Goal: Task Accomplishment & Management: Manage account settings

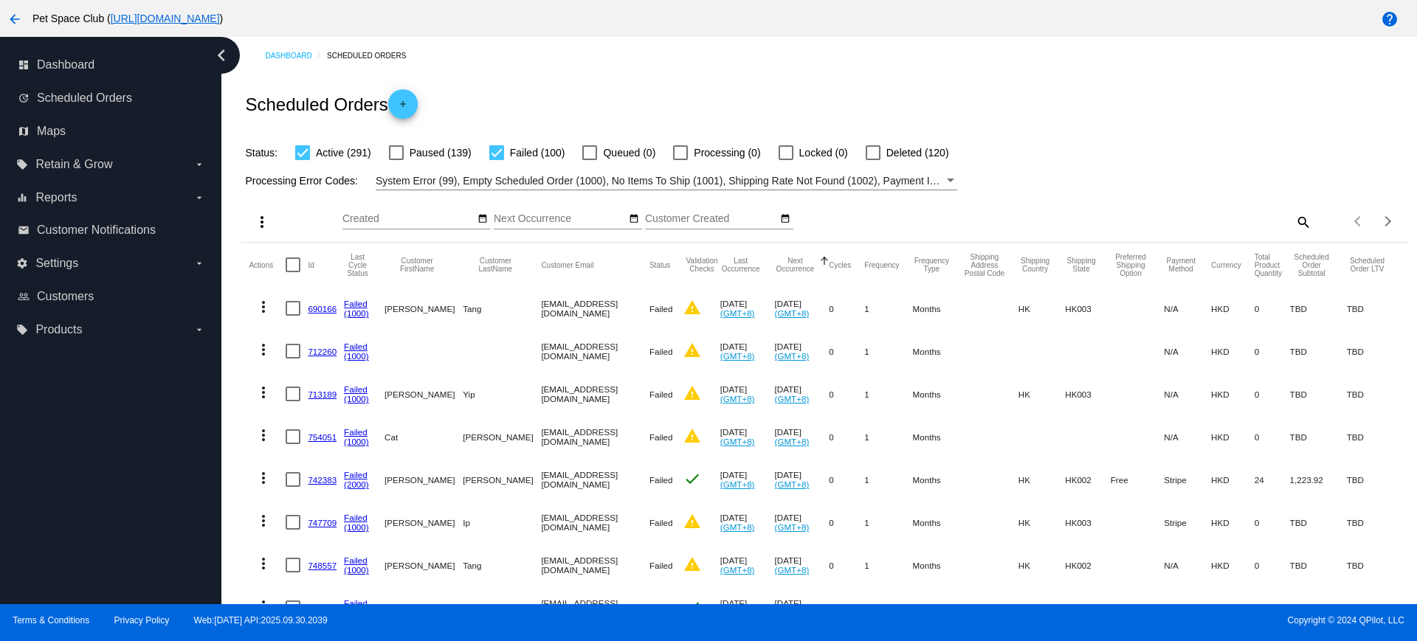
click at [1294, 224] on mat-icon "search" at bounding box center [1303, 221] width 18 height 23
click at [1108, 214] on input "Search" at bounding box center [1166, 219] width 291 height 12
type input "968319"
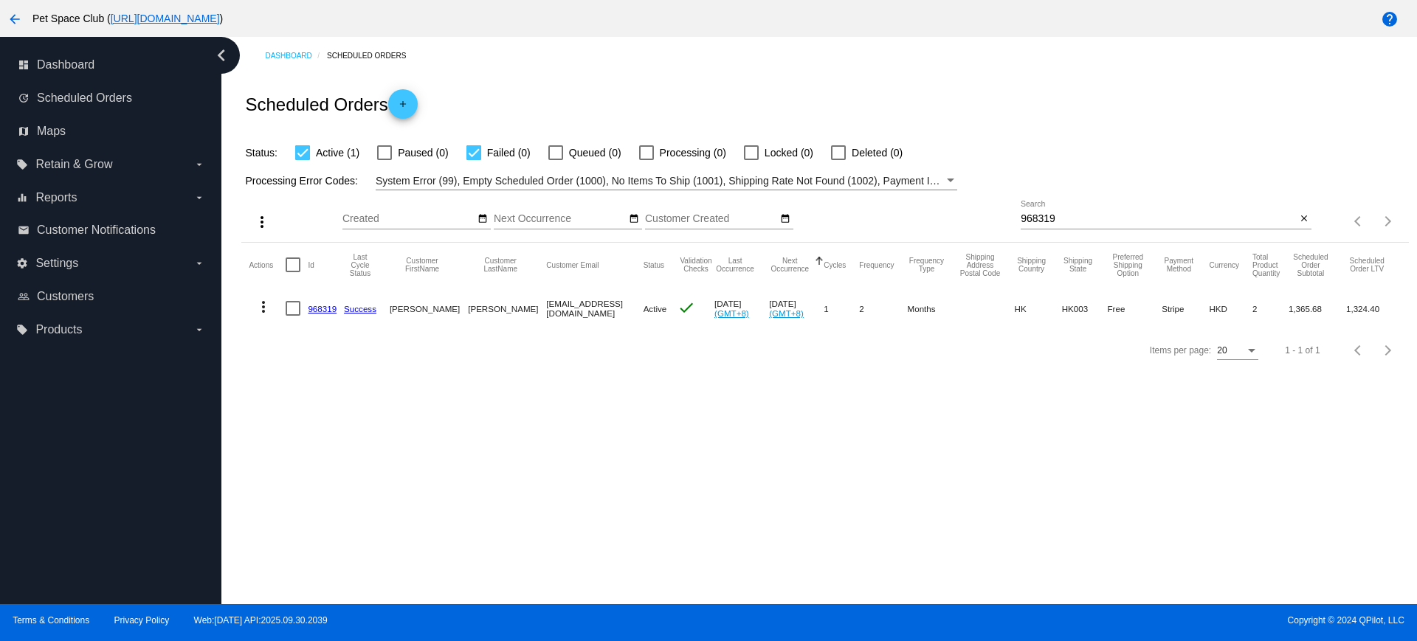
drag, startPoint x: 317, startPoint y: 308, endPoint x: 280, endPoint y: 272, distance: 51.7
click at [284, 371] on div "Items per page: 20 1 - 1 of 1" at bounding box center [824, 350] width 1167 height 41
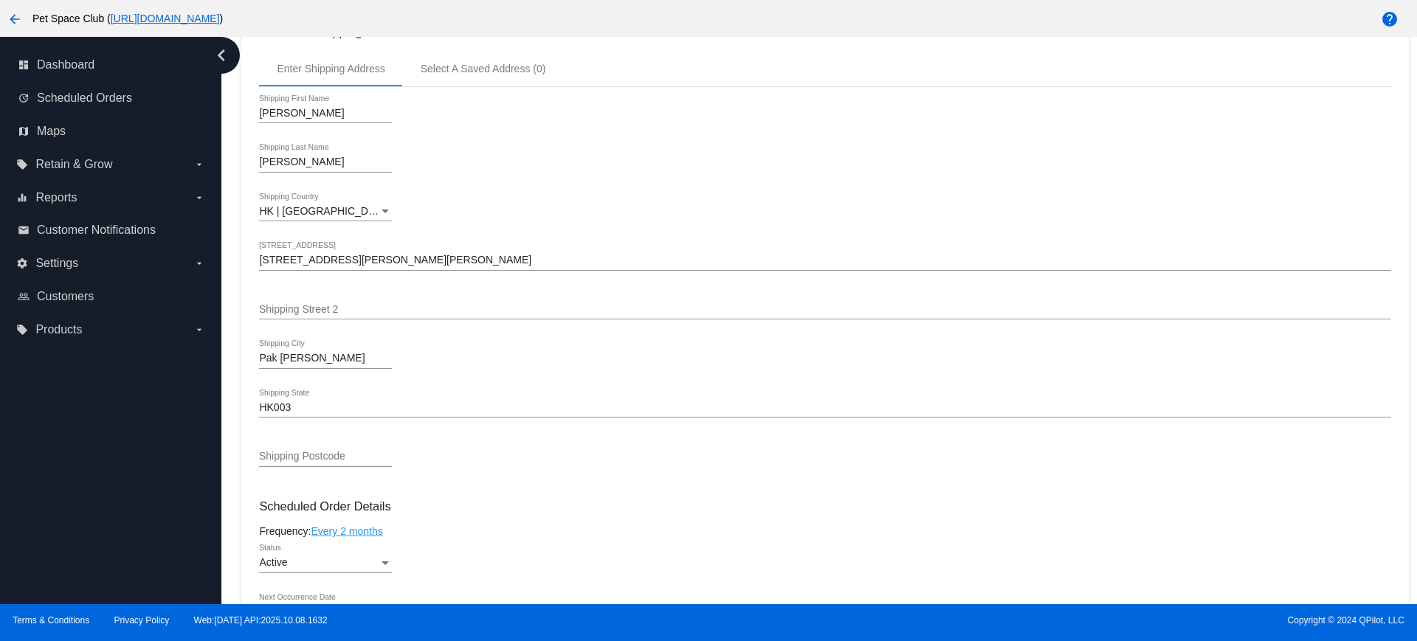
scroll to position [429, 0]
click at [230, 289] on div "Dashboard Scheduled Orders arrow_back Scheduled Order #968319 Active more_vert …" at bounding box center [818, 320] width 1195 height 567
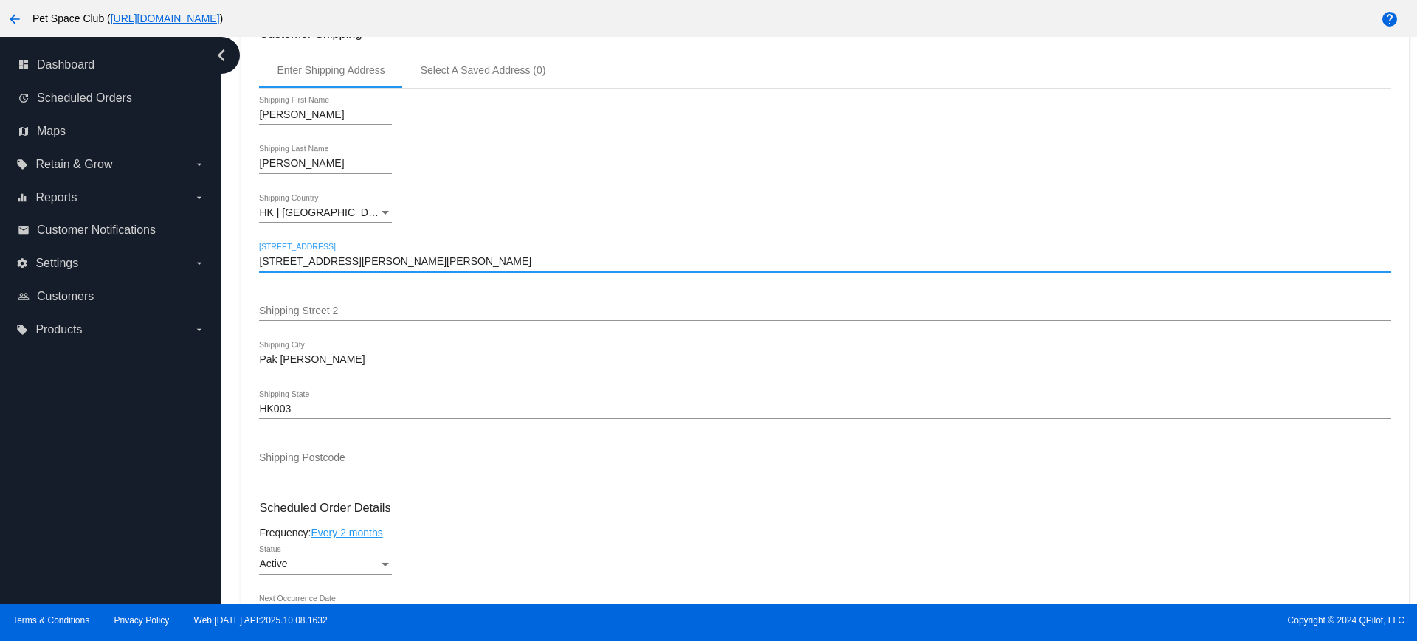
drag, startPoint x: 607, startPoint y: 260, endPoint x: 260, endPoint y: 262, distance: 347.6
paste input "A5, 20/F, Tower 10"
type input "A5, 20/F, Tower 10, 12 Fo Chun Road, Pak Shek Kok, Tai Po (St Martin)"
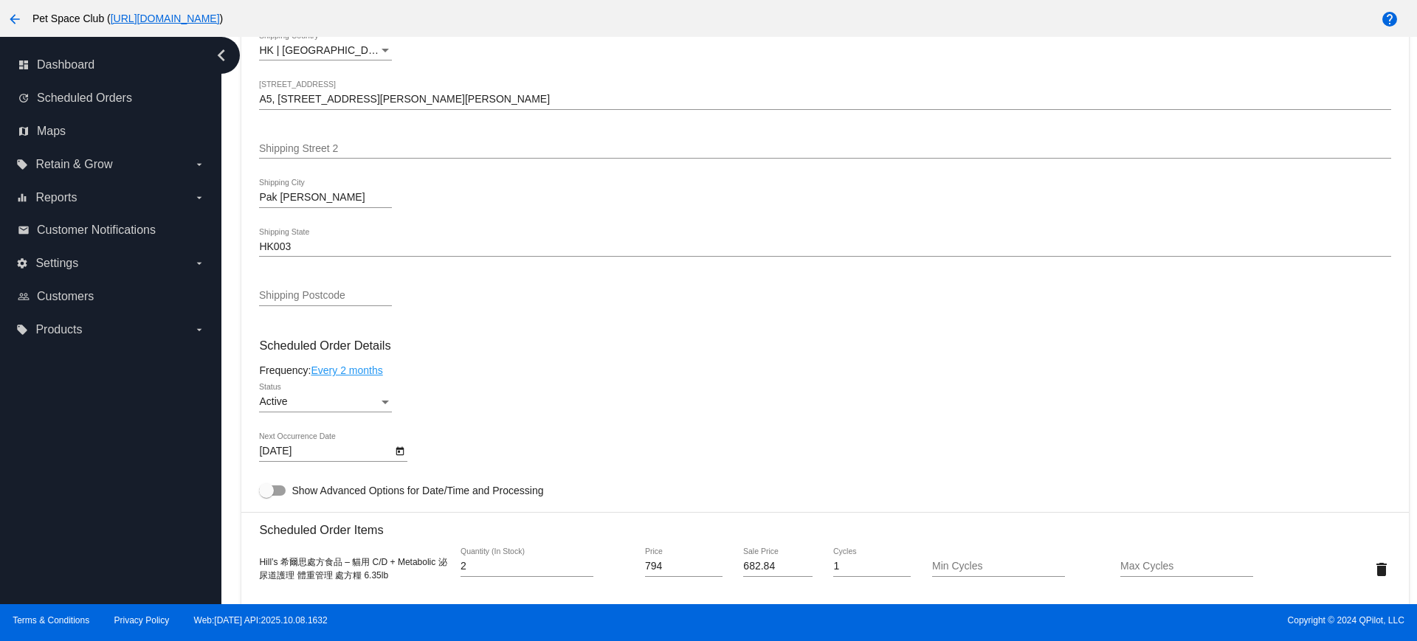
scroll to position [798, 0]
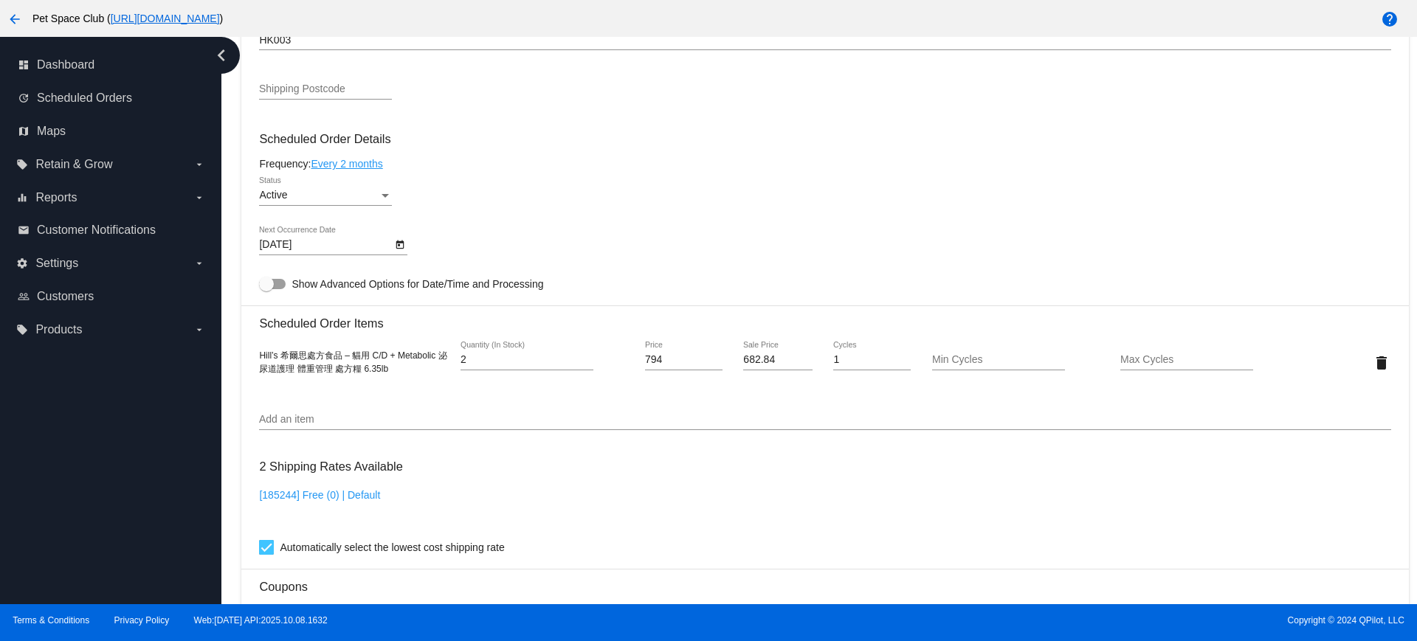
click at [229, 356] on div "Dashboard Scheduled Orders arrow_back Scheduled Order #968319 Active more_vert …" at bounding box center [818, 320] width 1195 height 567
click at [398, 244] on icon "Open calendar" at bounding box center [400, 245] width 8 height 9
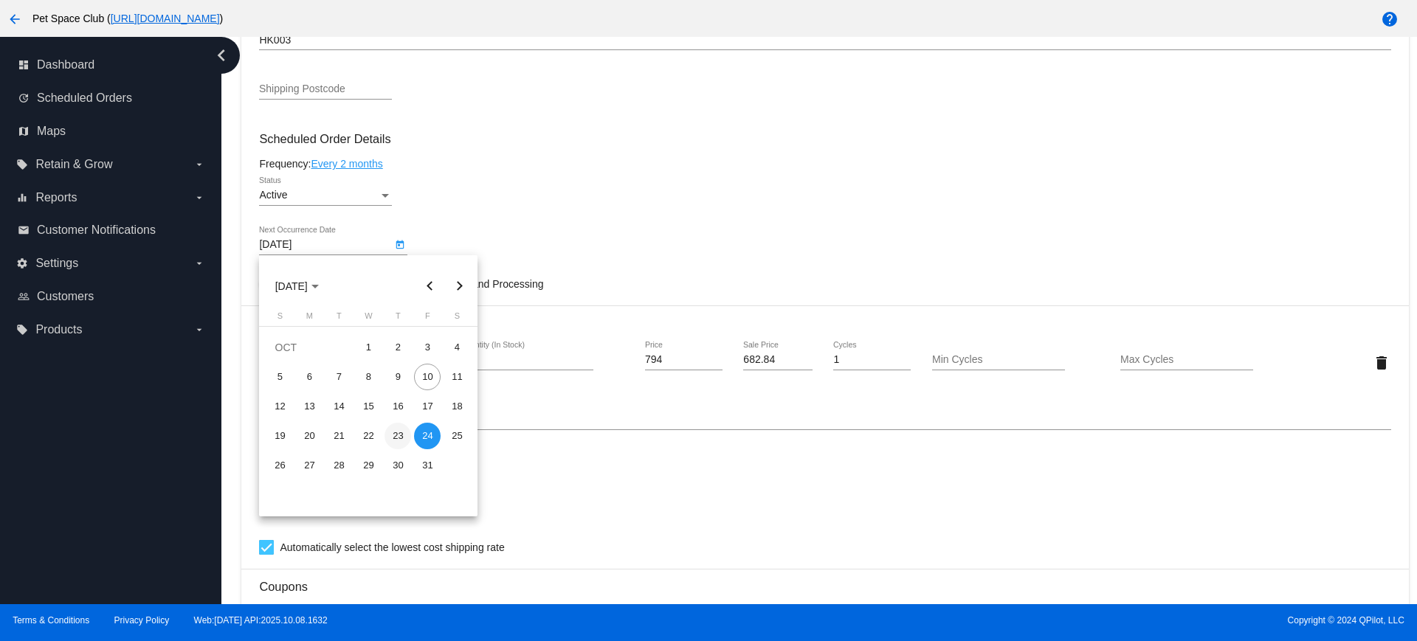
click at [396, 441] on div "23" at bounding box center [397, 436] width 27 height 27
type input "10/23/2025"
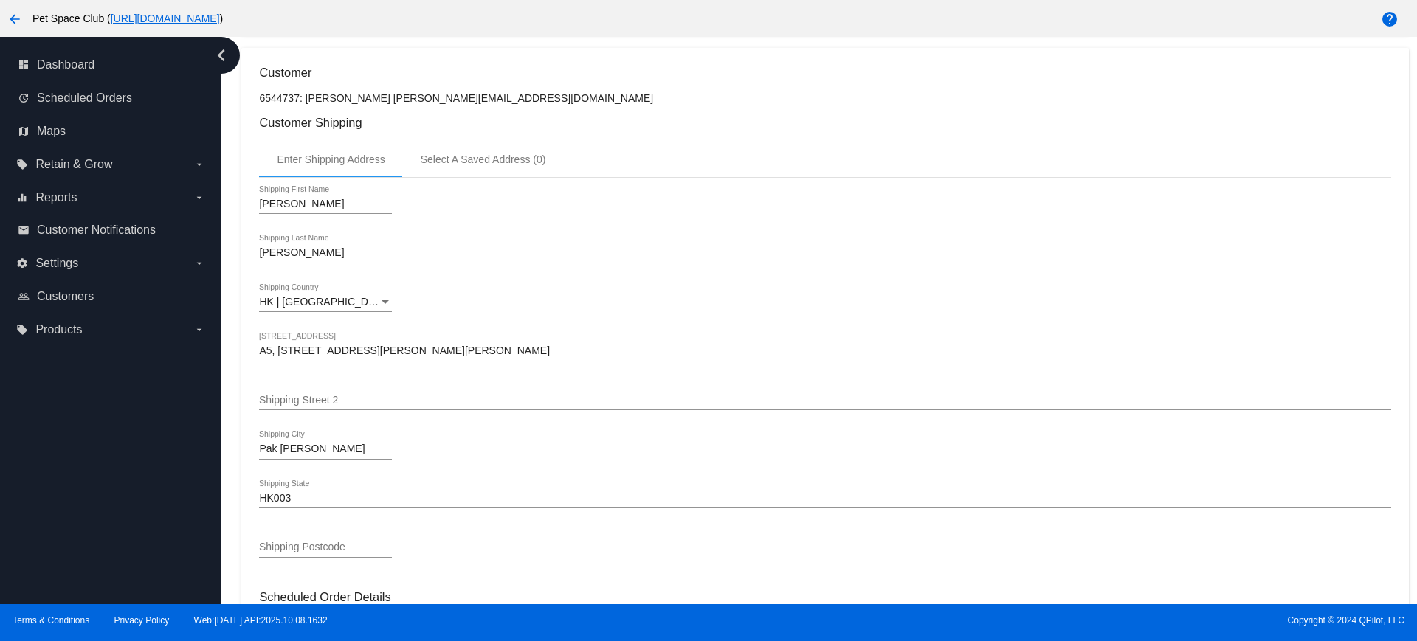
scroll to position [342, 0]
click at [227, 247] on div "Dashboard Scheduled Orders arrow_back Scheduled Order #968319 Active more_vert …" at bounding box center [818, 320] width 1195 height 567
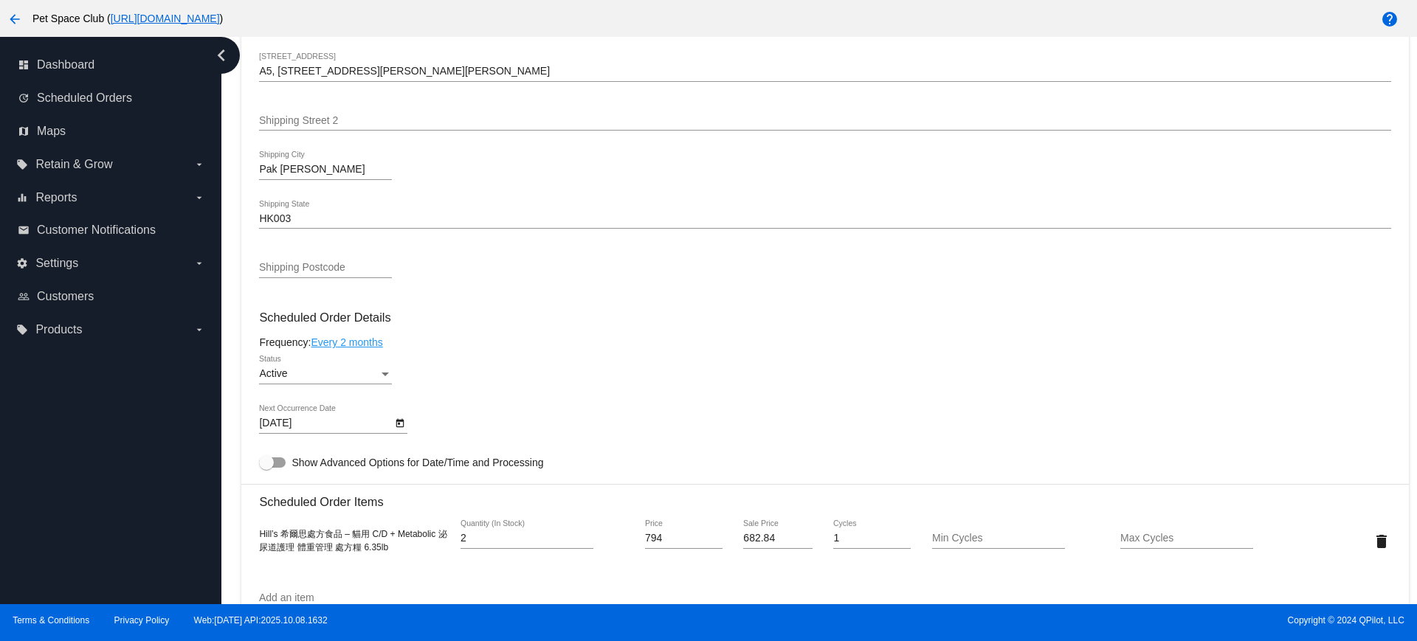
scroll to position [896, 0]
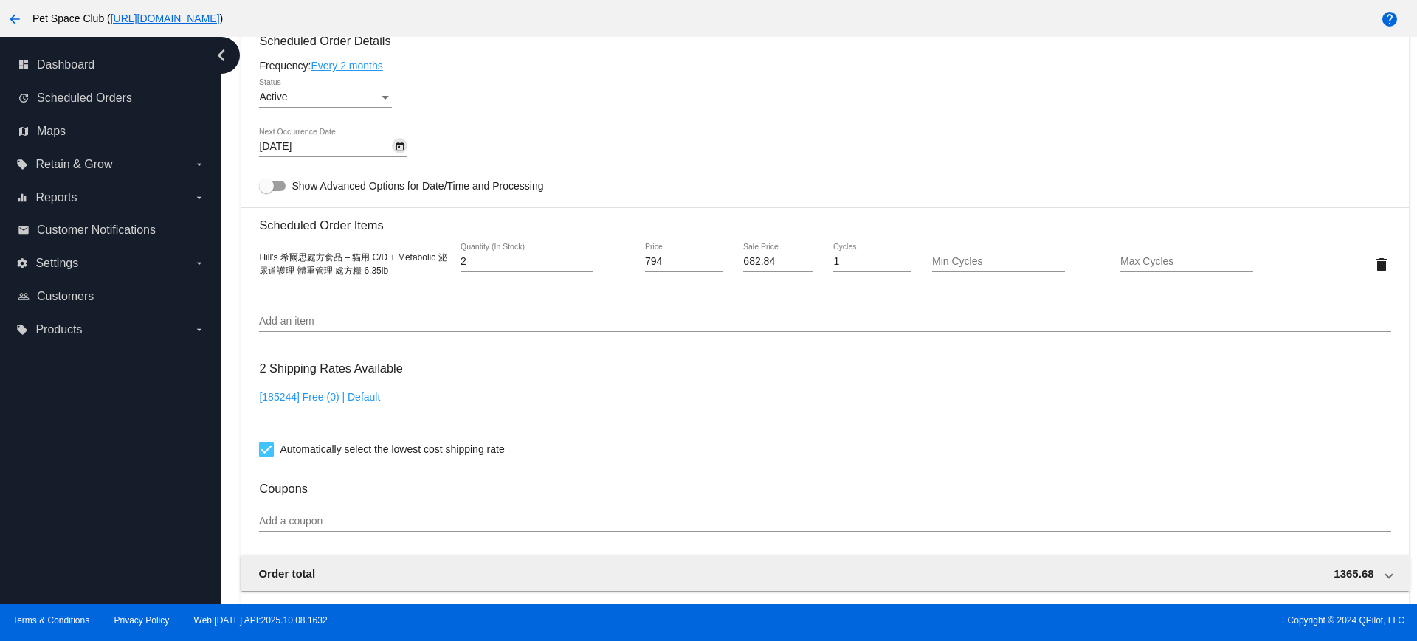
click at [398, 147] on icon "Open calendar" at bounding box center [400, 147] width 10 height 18
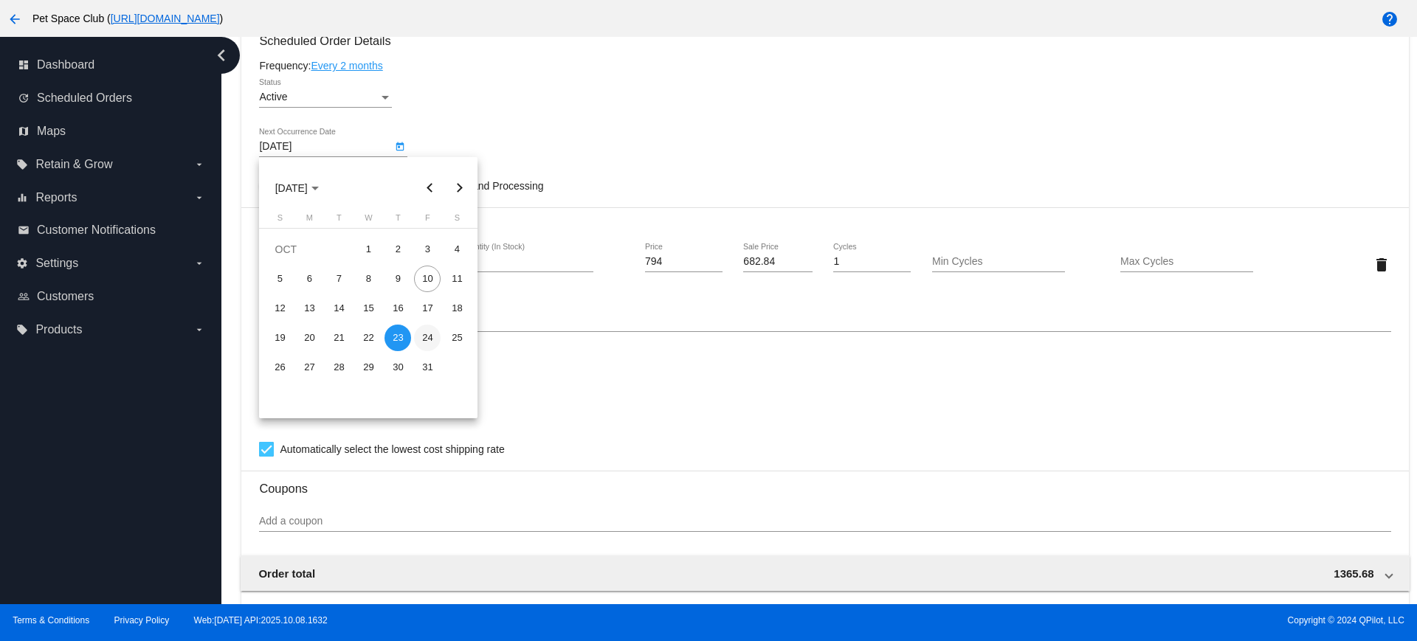
click at [424, 335] on div "24" at bounding box center [427, 338] width 27 height 27
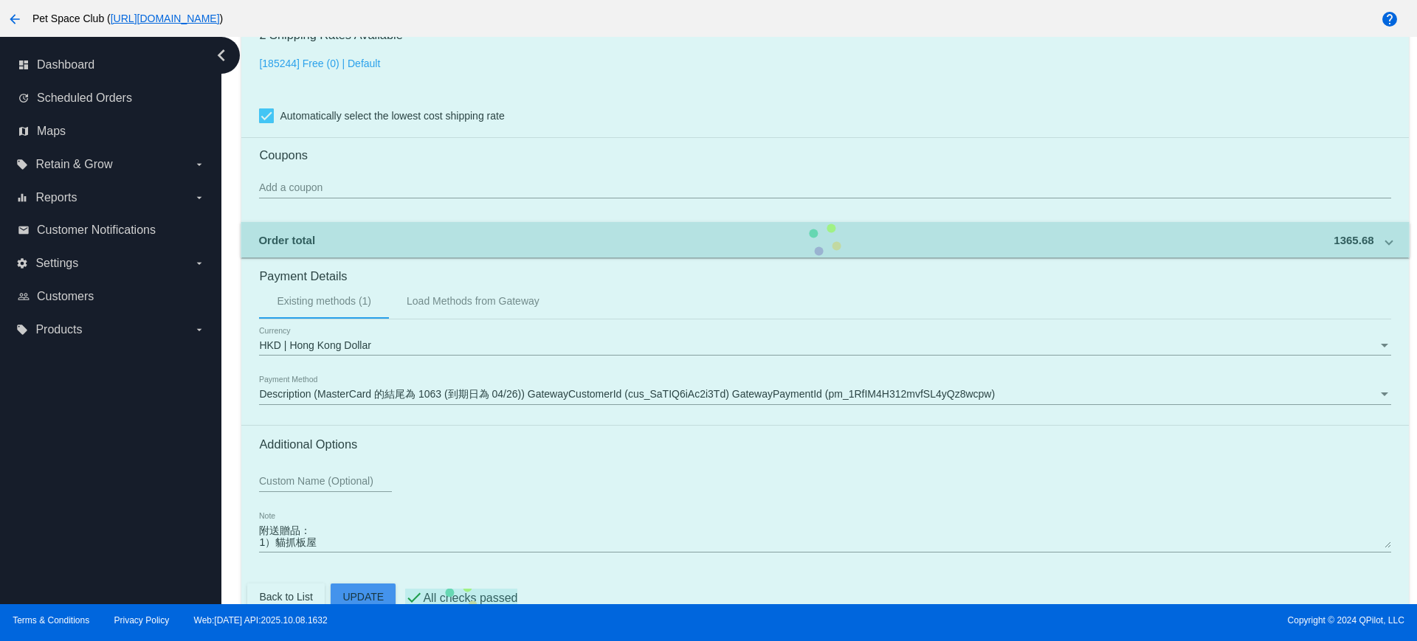
scroll to position [1259, 0]
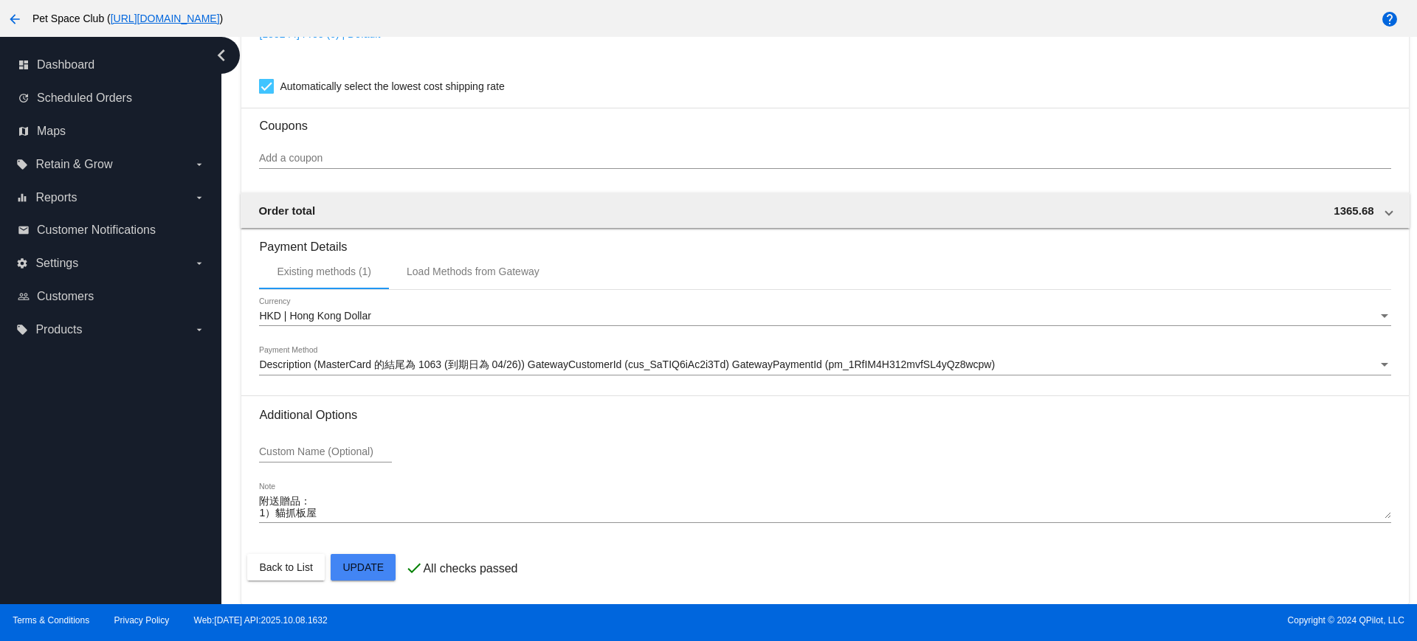
click at [232, 379] on div "Dashboard Scheduled Orders arrow_back Scheduled Order #968319 Active more_vert …" at bounding box center [818, 320] width 1195 height 567
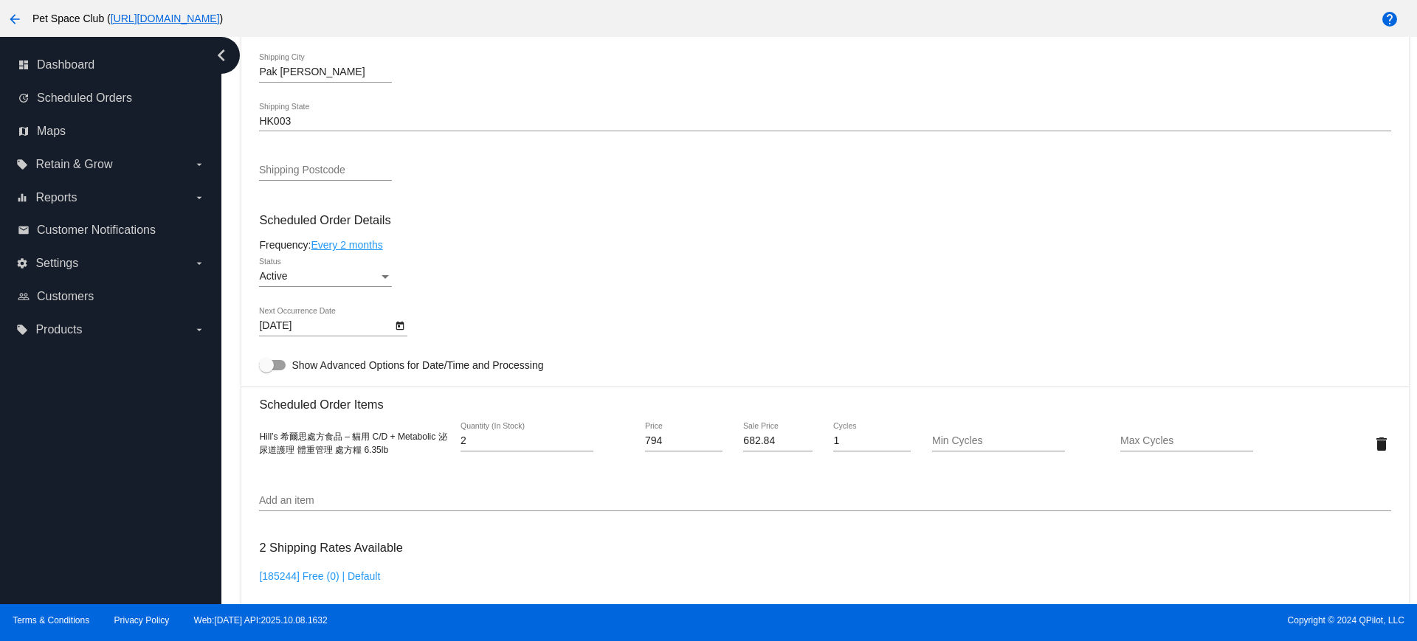
scroll to position [705, 0]
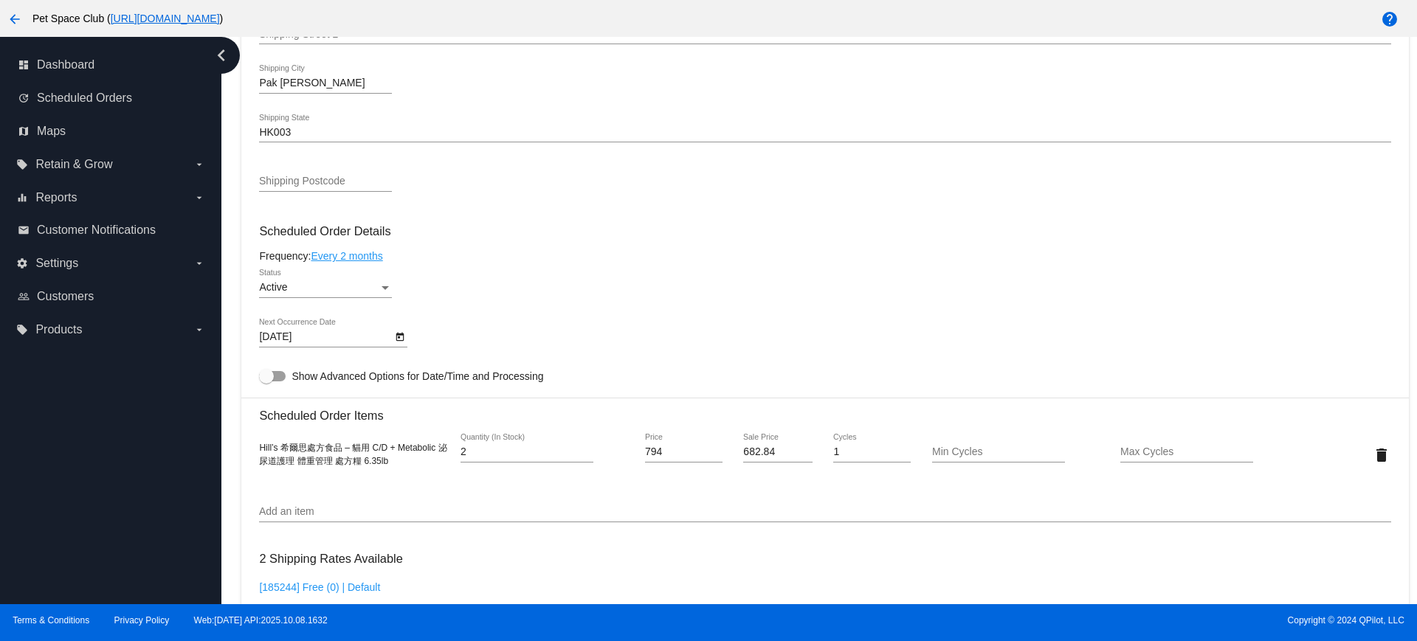
click at [398, 338] on icon "Open calendar" at bounding box center [400, 337] width 10 height 18
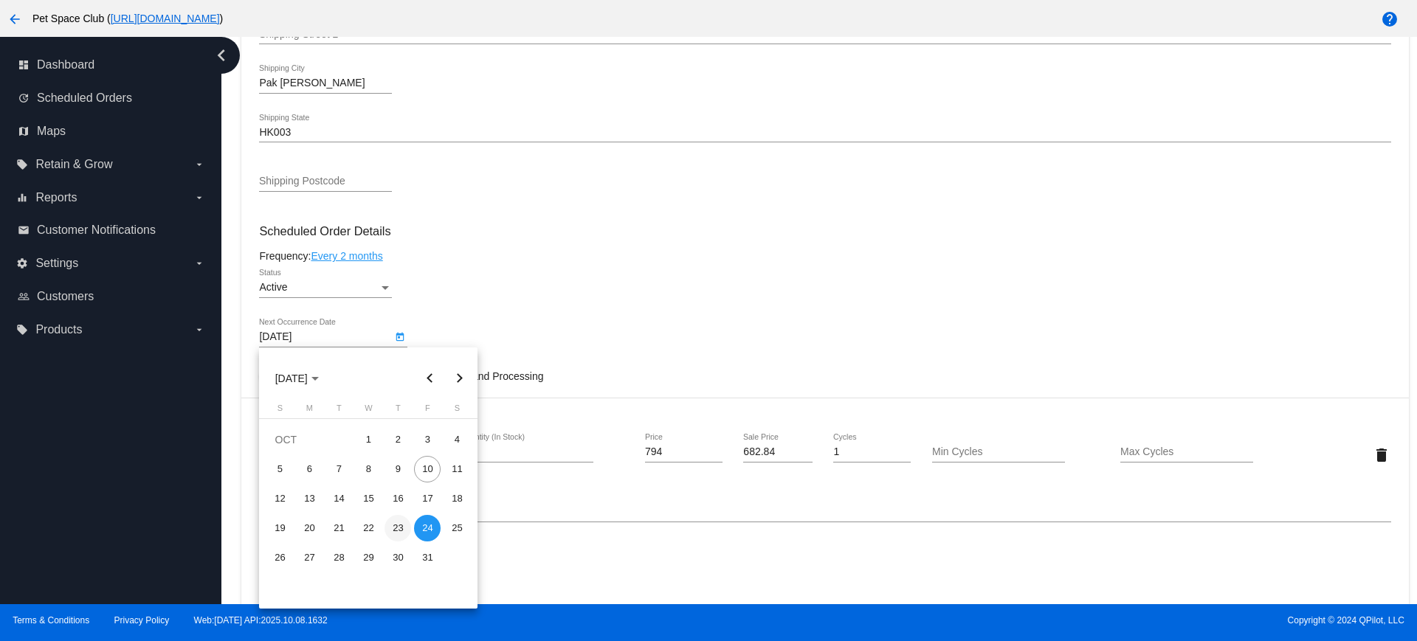
click at [390, 526] on div "23" at bounding box center [397, 528] width 27 height 27
type input "10/23/2025"
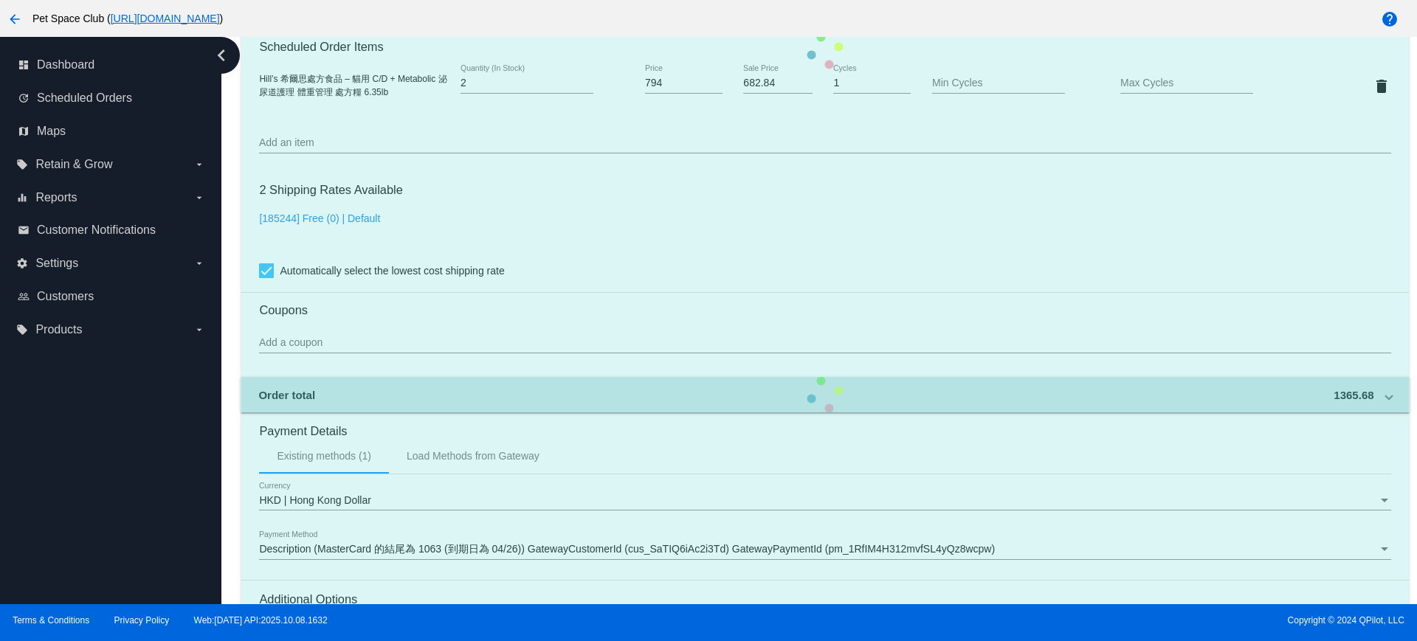
scroll to position [1259, 0]
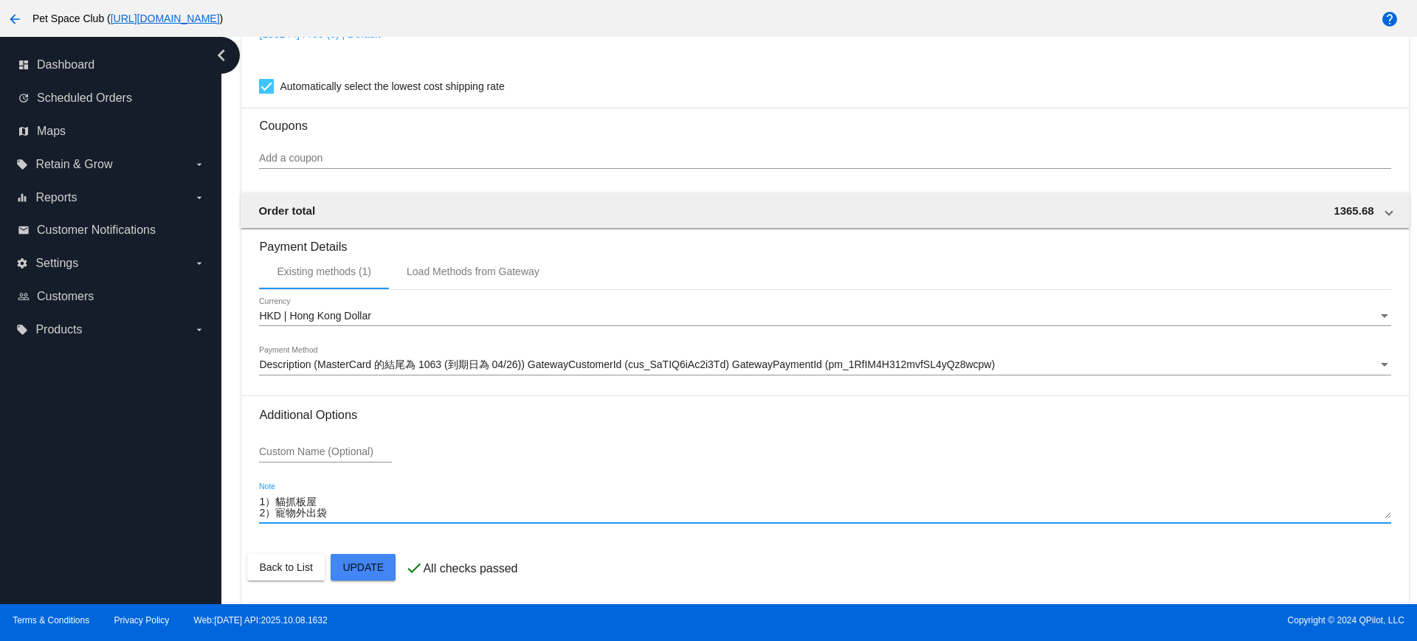
scroll to position [0, 0]
drag, startPoint x: 356, startPoint y: 508, endPoint x: 242, endPoint y: 497, distance: 115.0
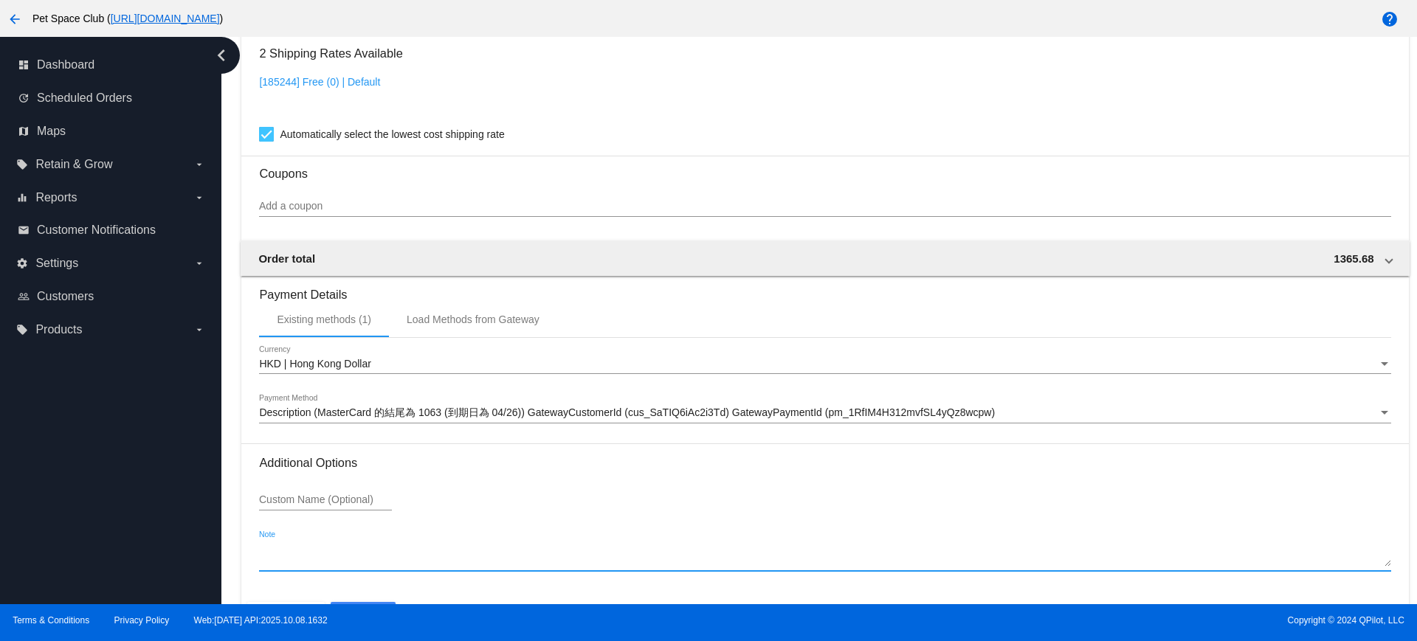
scroll to position [1259, 0]
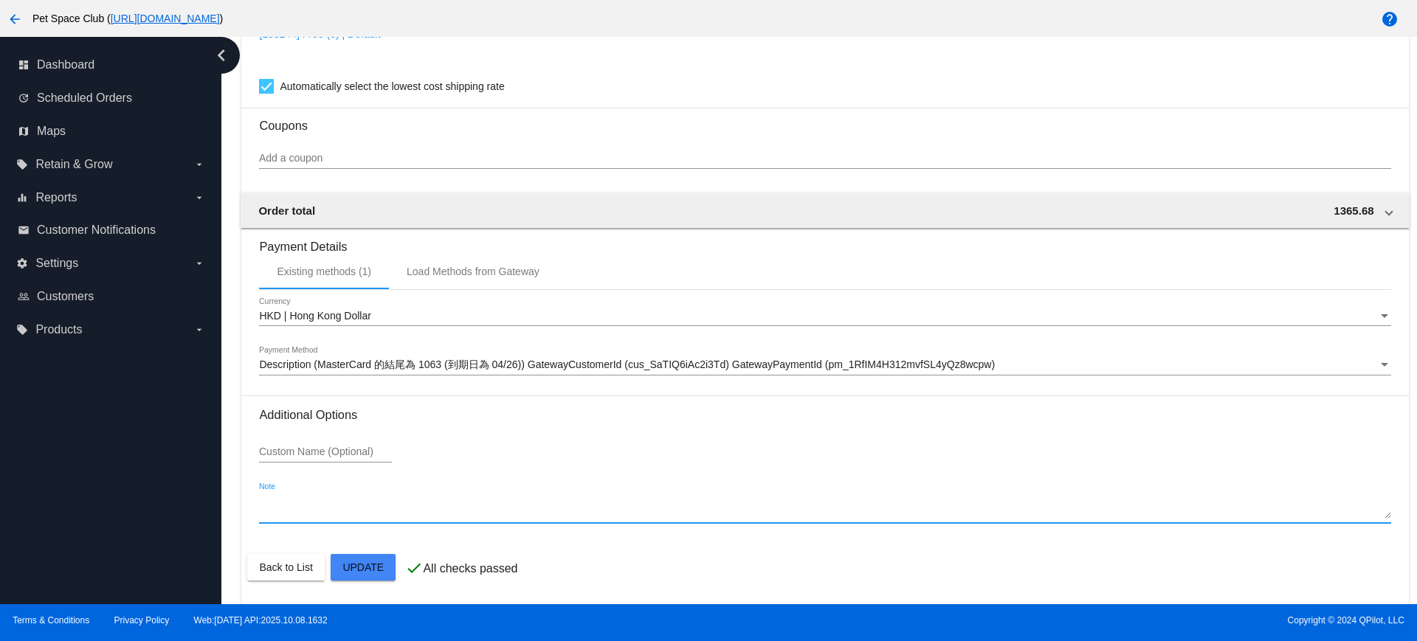
click at [857, 497] on textarea "Note" at bounding box center [824, 508] width 1131 height 24
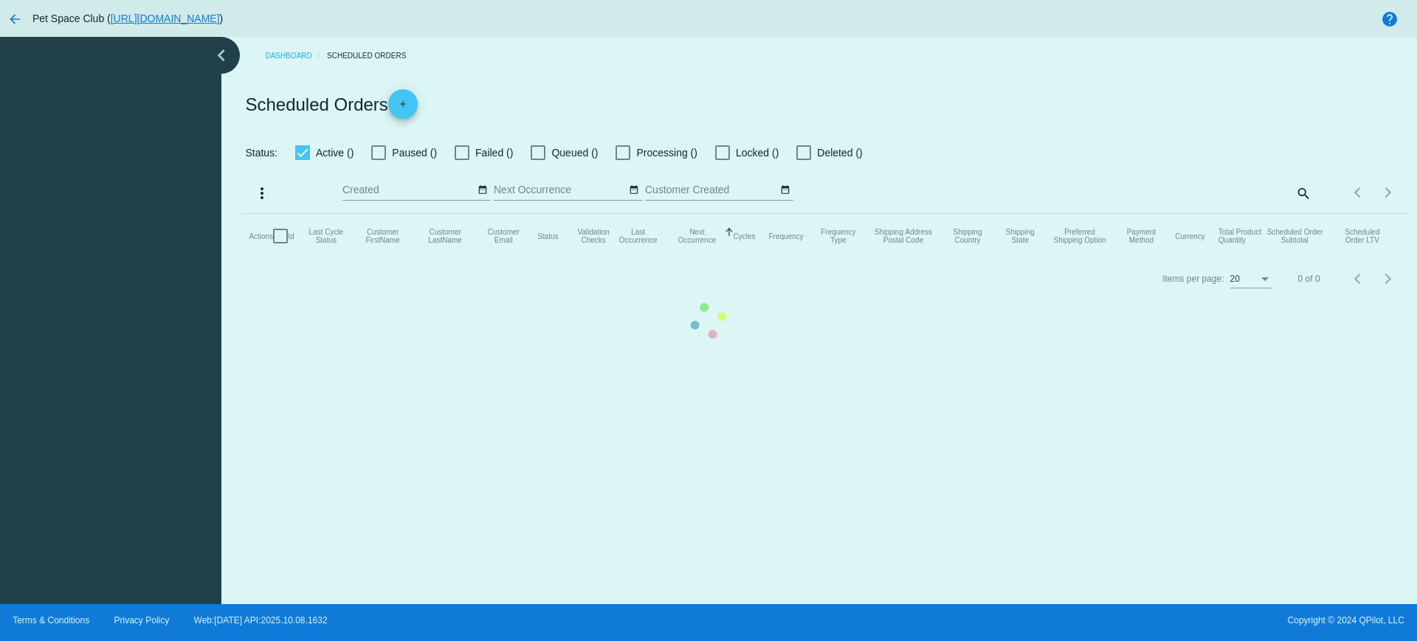
checkbox input "true"
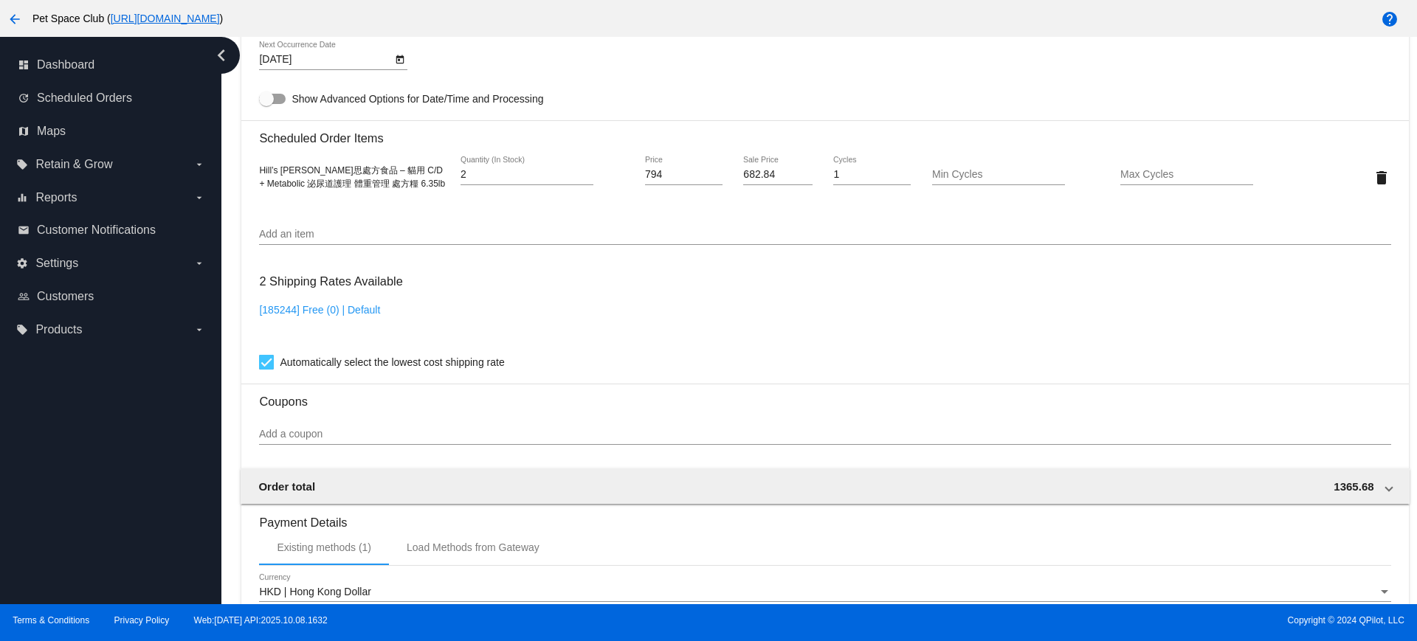
scroll to position [1015, 0]
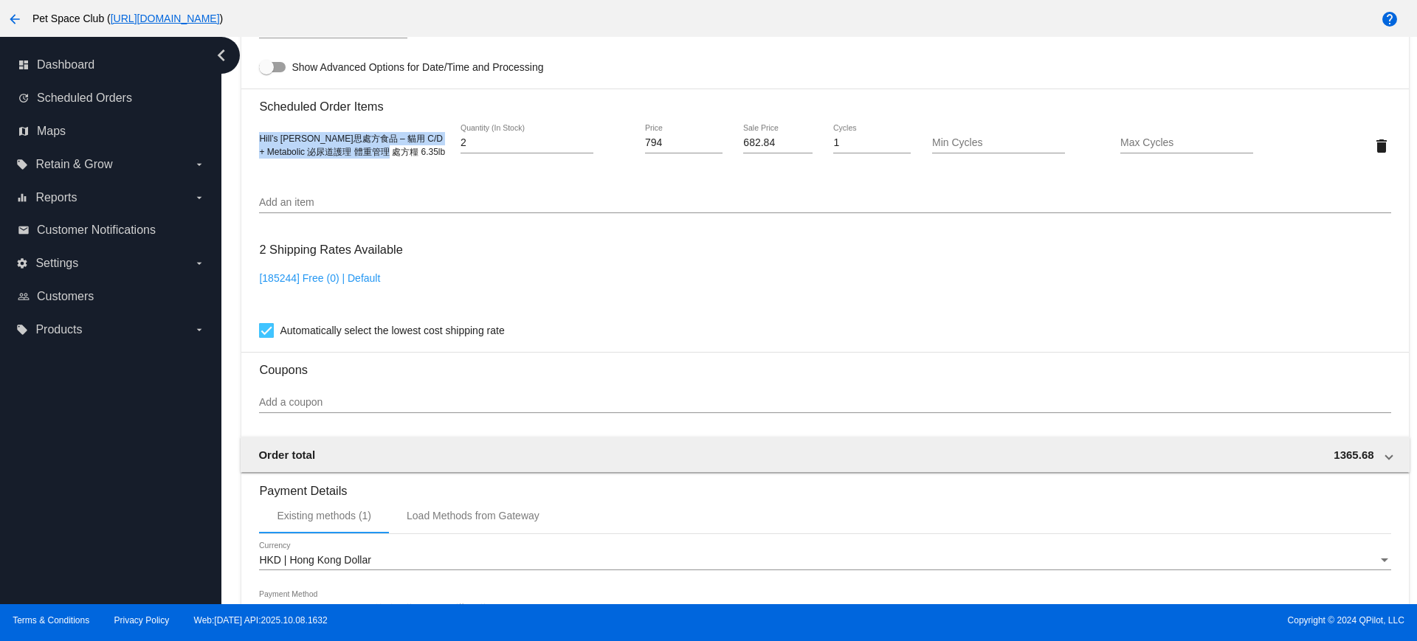
drag, startPoint x: 259, startPoint y: 136, endPoint x: 401, endPoint y: 155, distance: 143.7
click at [401, 155] on div "Hill’s 希爾思處方食品 – 貓用 C/D + Metabolic 泌尿道護理 體重管理 處方糧 6.35lb" at bounding box center [353, 145] width 189 height 27
copy span "Hill’s 希爾思處方食品 – 貓用 C/D + Metabolic 泌尿道護理 體重管理 處方糧 6.35lb"
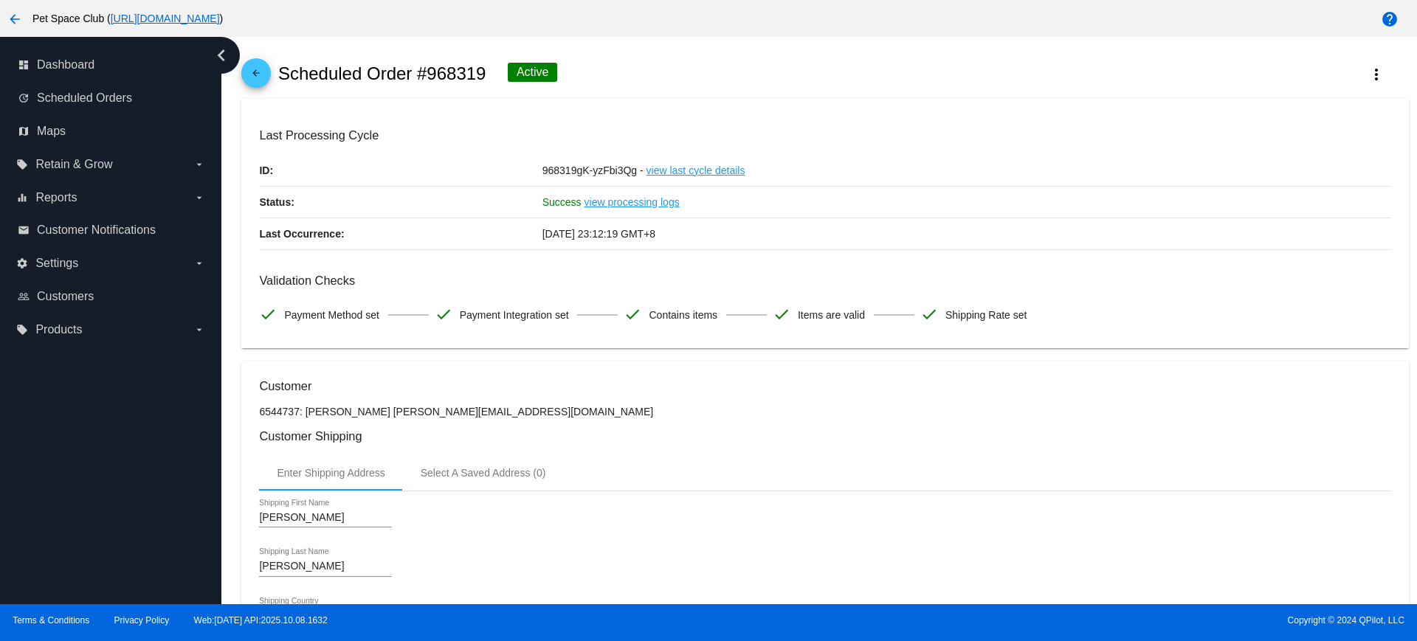
scroll to position [0, 0]
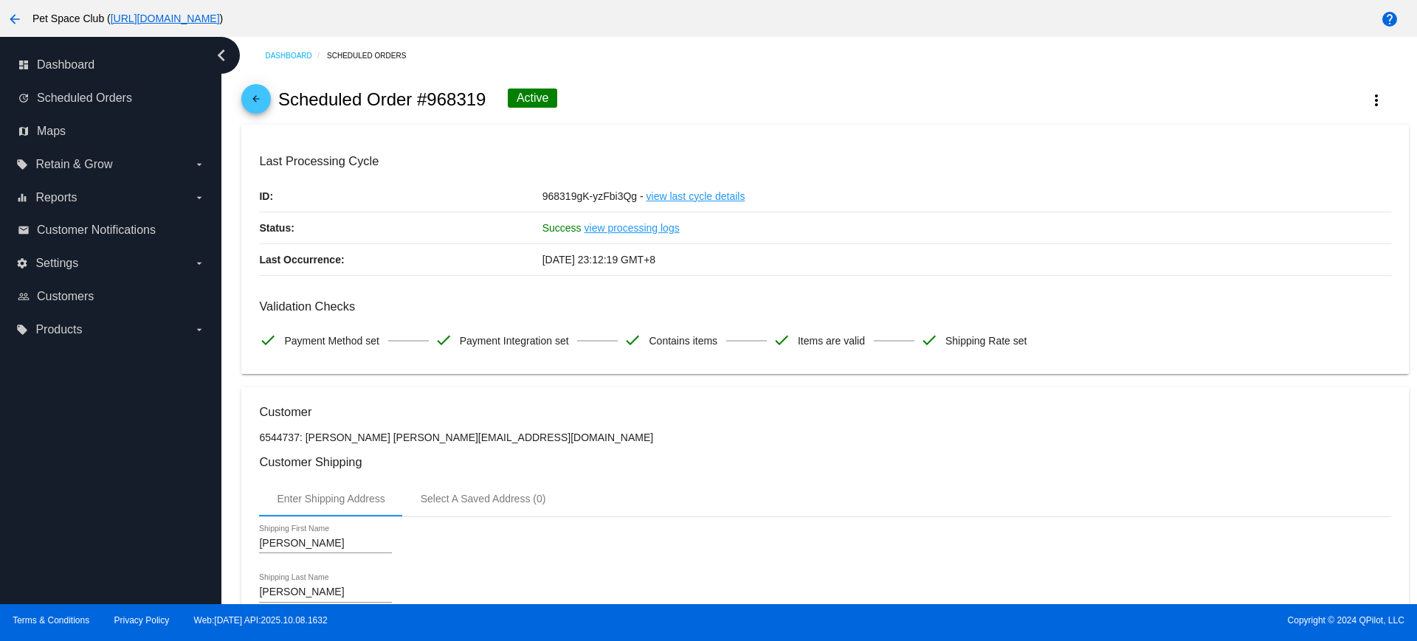
drag, startPoint x: 486, startPoint y: 100, endPoint x: 432, endPoint y: 103, distance: 54.7
click at [432, 103] on div "arrow_back Scheduled Order #968319 Active more_vert" at bounding box center [824, 100] width 1167 height 50
copy h2 "968319"
